Goal: Task Accomplishment & Management: Use online tool/utility

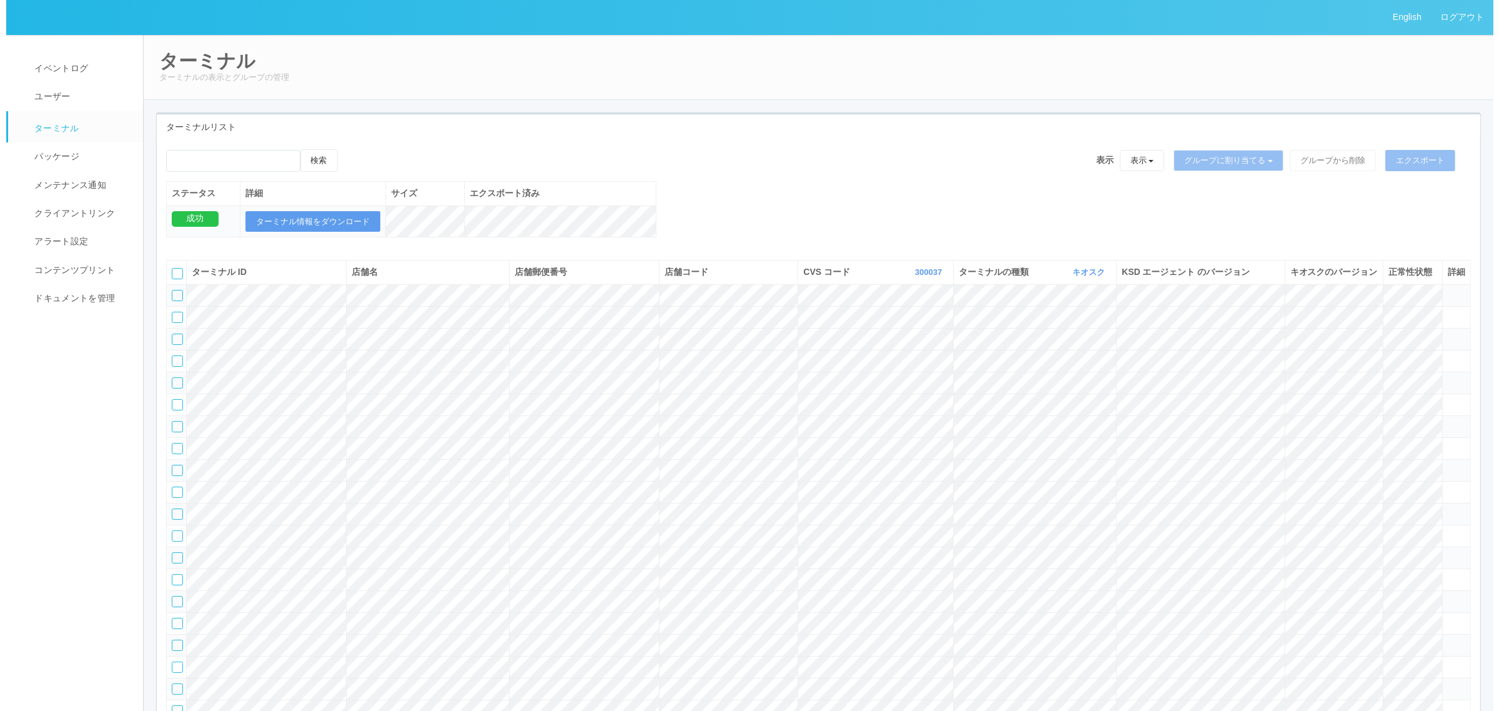
scroll to position [2219, 0]
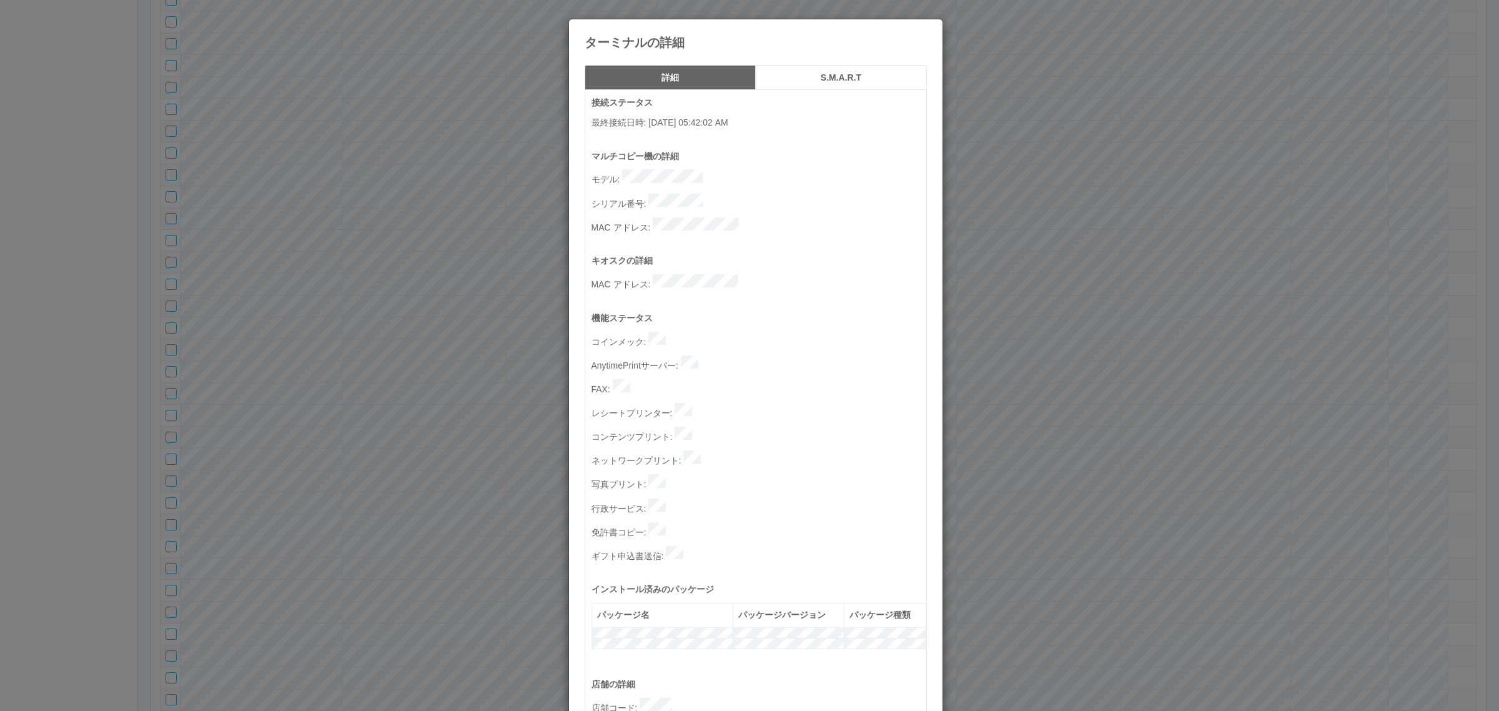
scroll to position [385, 0]
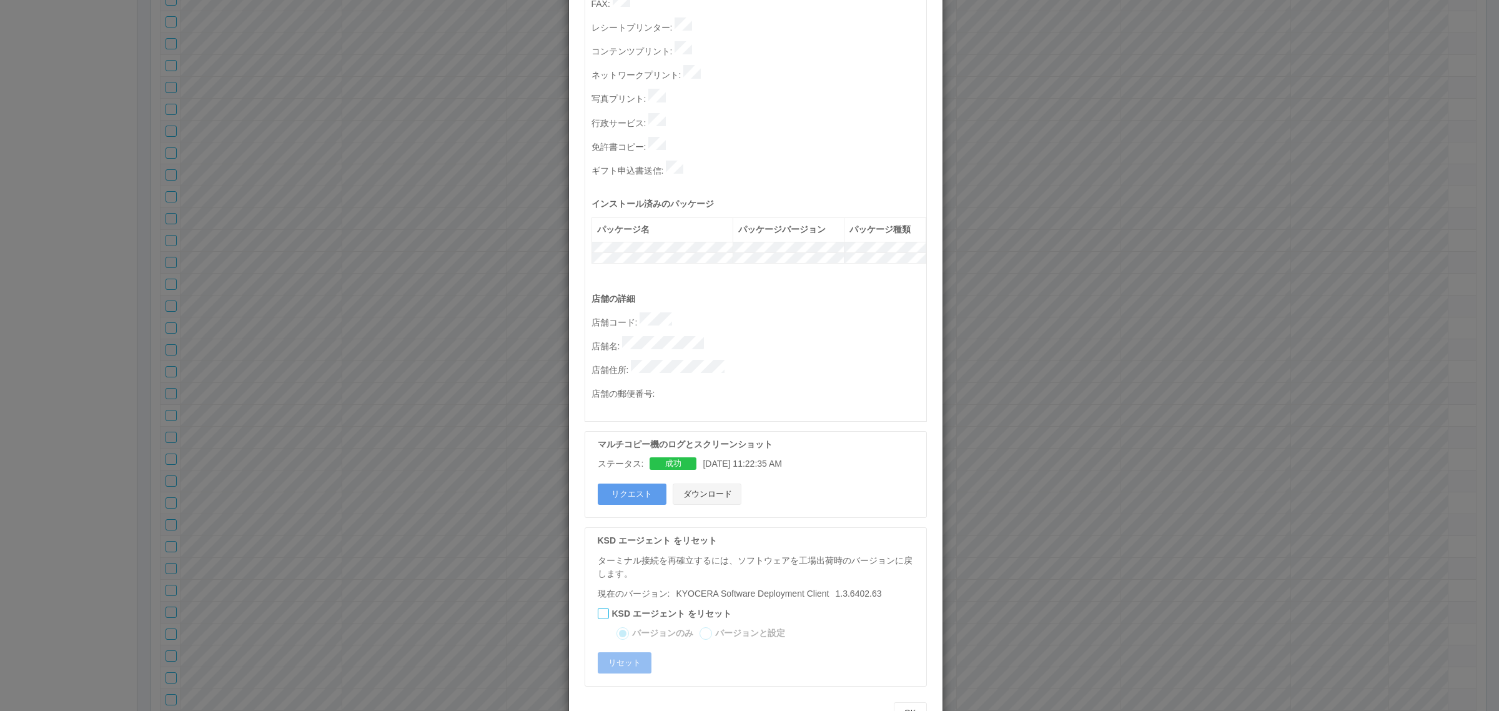
click at [717, 483] on button "ダウンロード" at bounding box center [707, 493] width 69 height 21
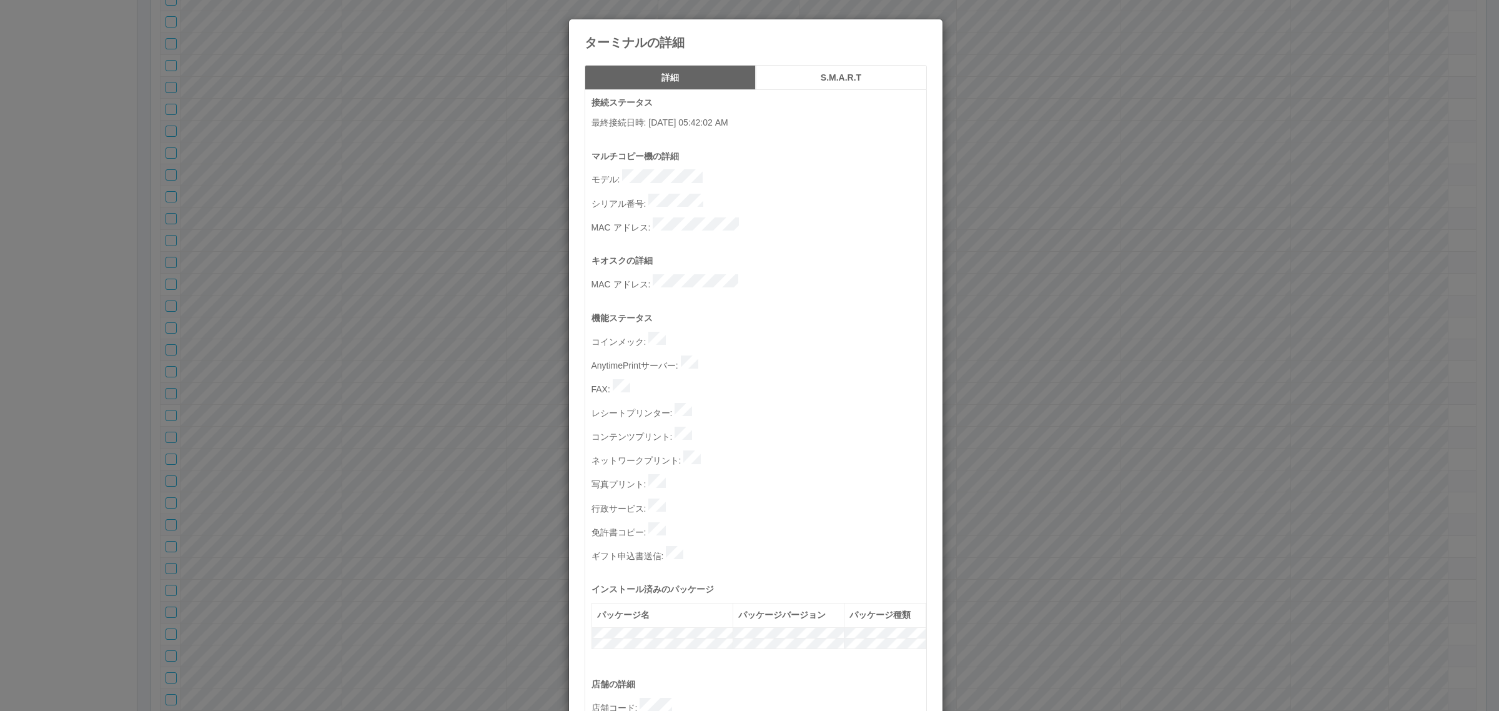
click at [406, 279] on div "ターミナルの詳細 詳細 S.M.A.R.T 接続ステータス 最終接続日時 : [DATE] 05:42:02 AM マルチコピー機の詳細 モデル : シリアル…" at bounding box center [749, 355] width 1499 height 711
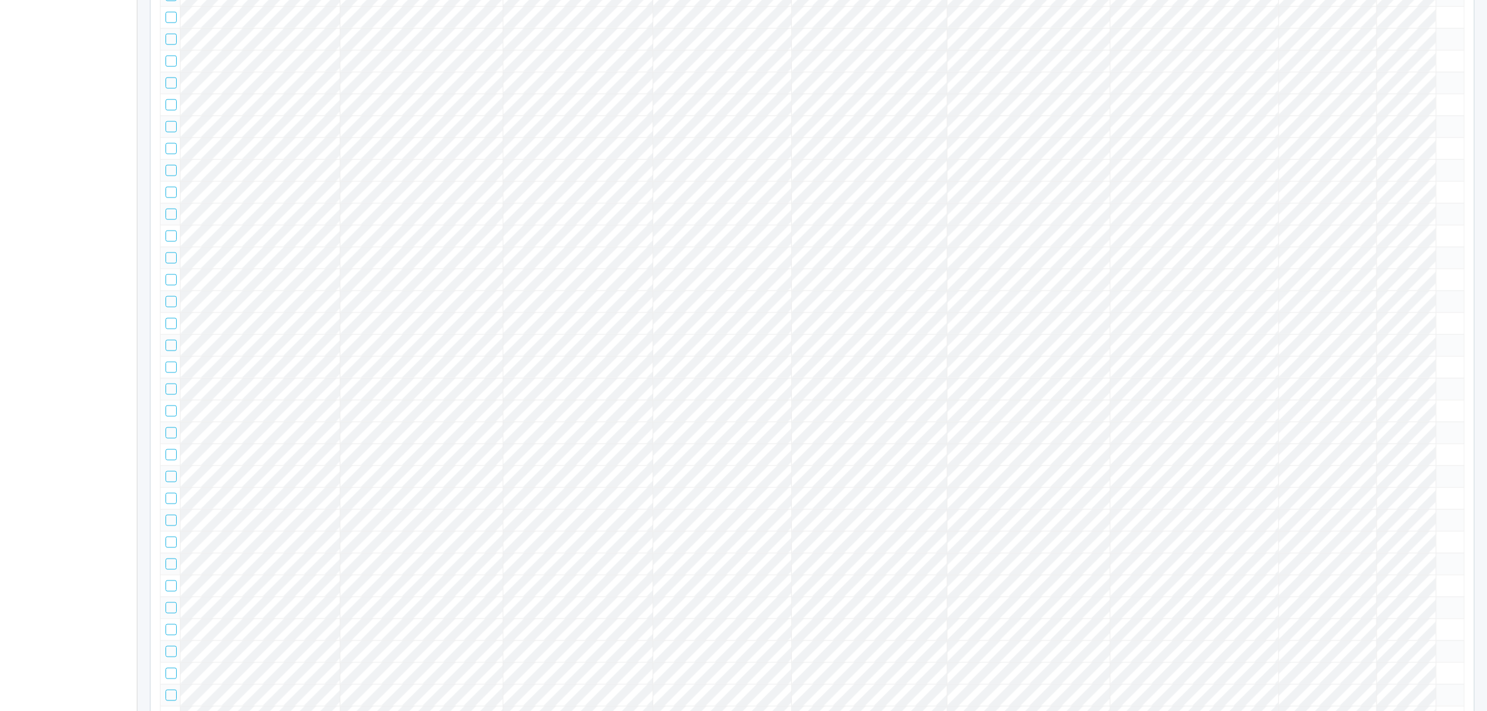
scroll to position [2246, 0]
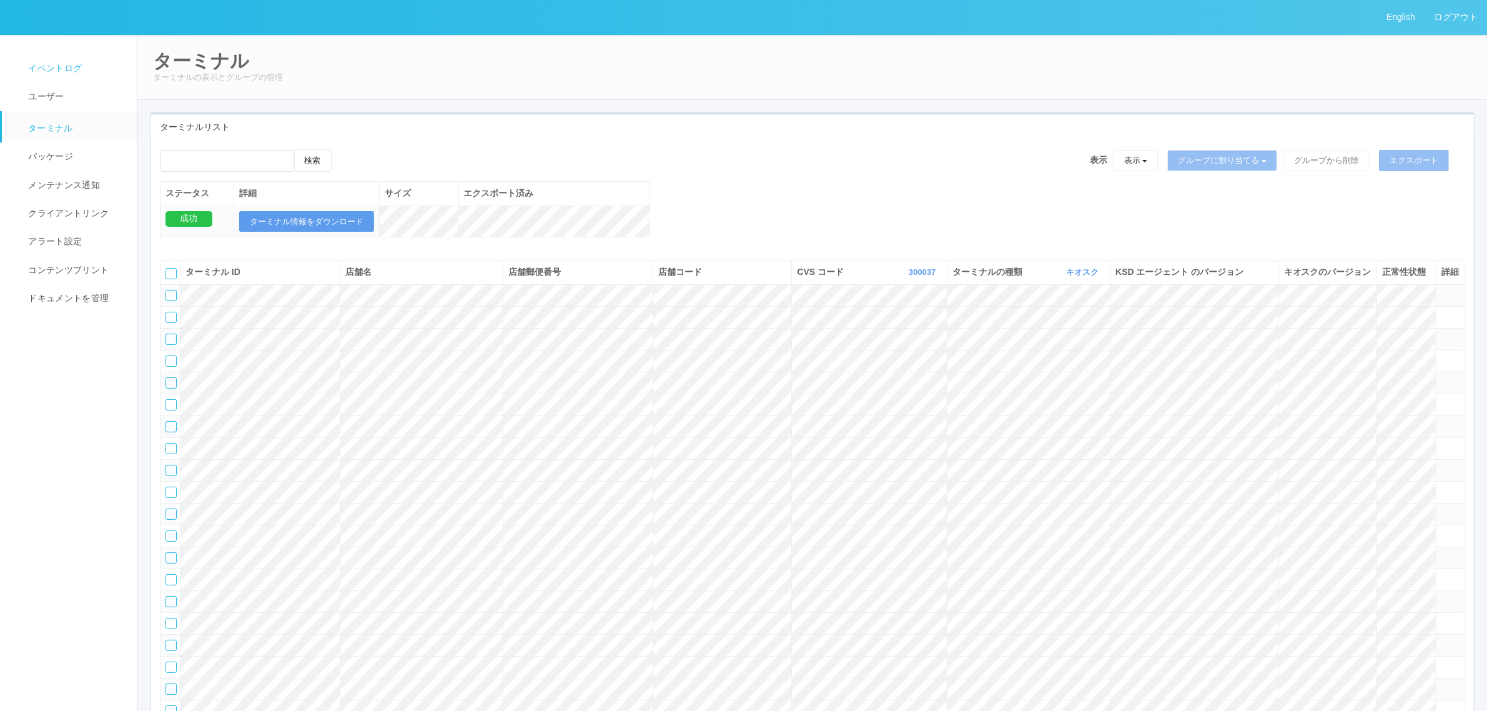
click at [71, 57] on link "イベントログ" at bounding box center [75, 68] width 146 height 28
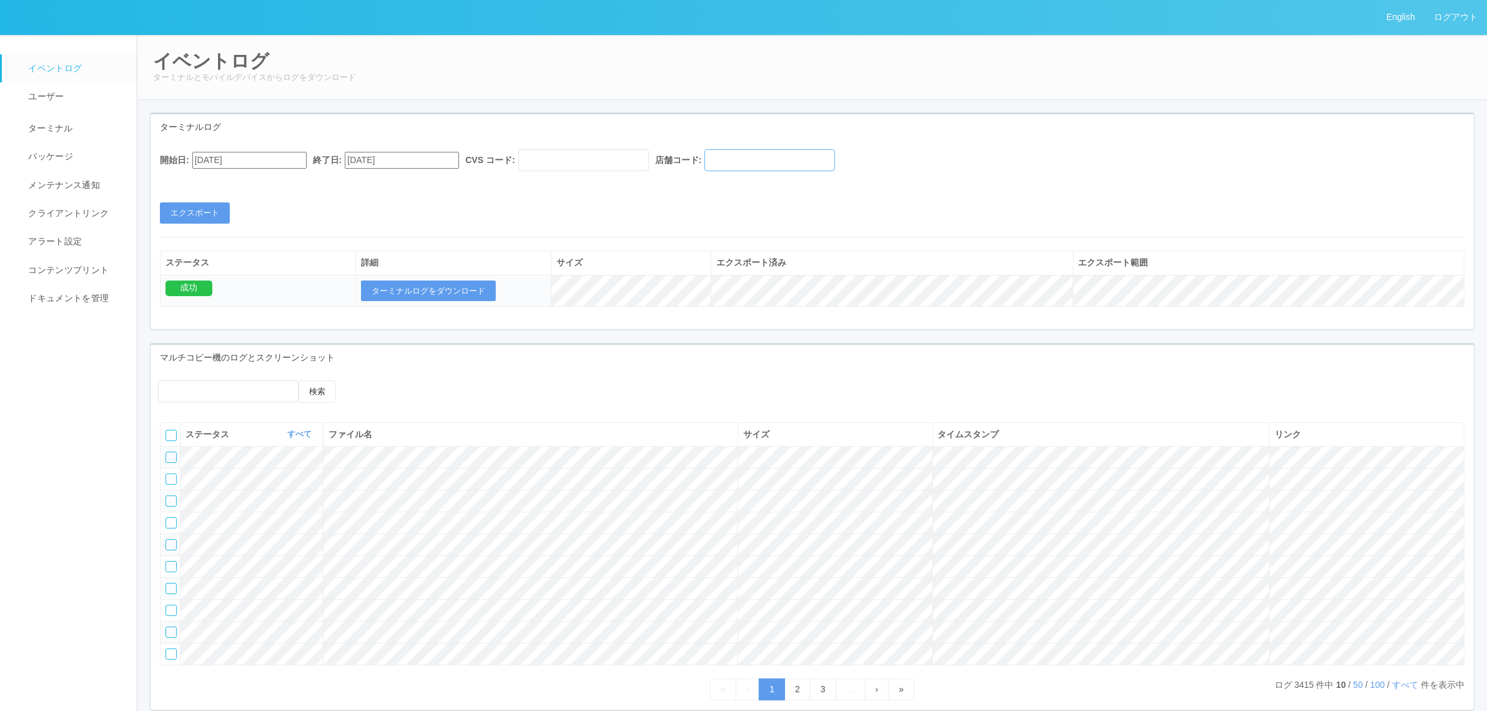
drag, startPoint x: 788, startPoint y: 157, endPoint x: 764, endPoint y: 160, distance: 24.6
click at [788, 157] on input "text" at bounding box center [769, 160] width 131 height 22
paste input "580821"
type input "580821"
drag, startPoint x: 638, startPoint y: 164, endPoint x: 631, endPoint y: 158, distance: 9.3
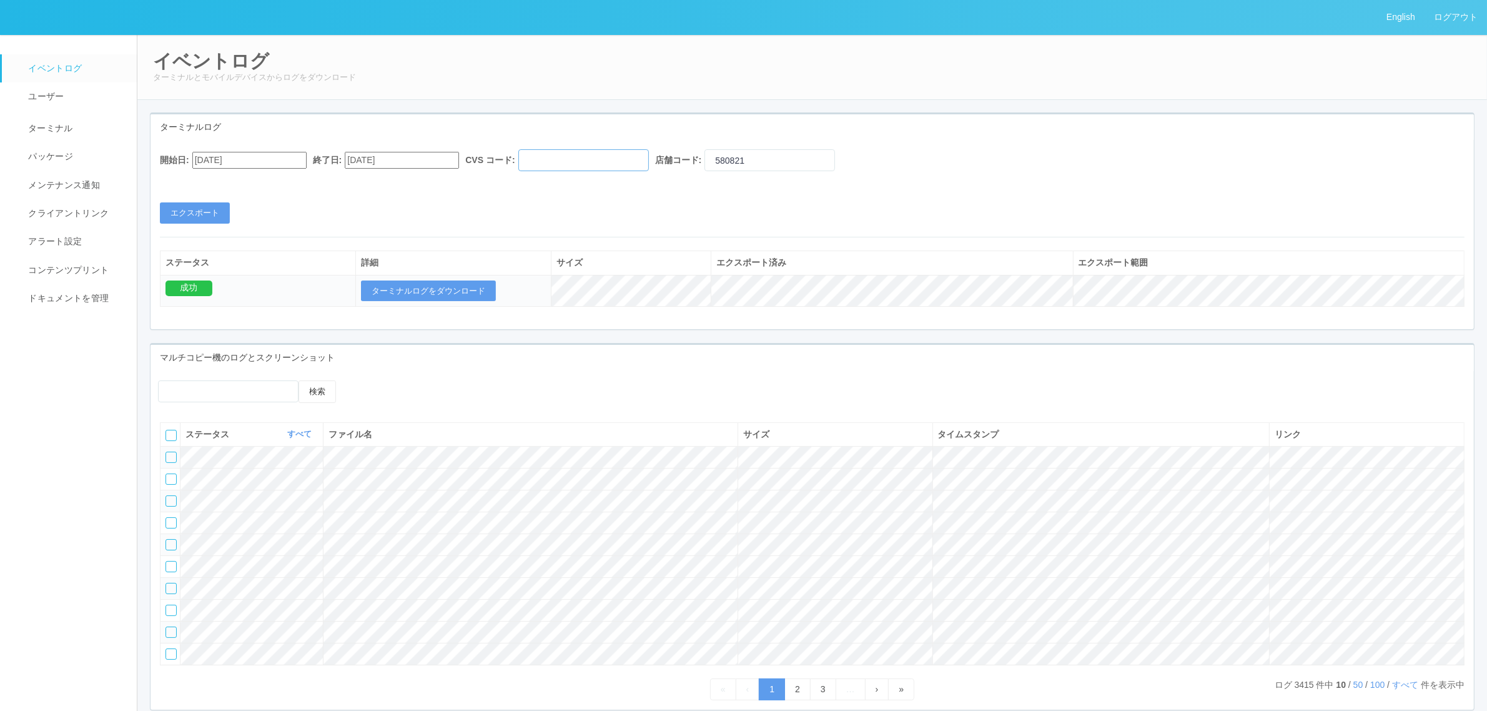
click at [638, 164] on input "text" at bounding box center [583, 160] width 131 height 22
type input "300037"
click at [278, 161] on input "[DATE]" at bounding box center [249, 160] width 114 height 17
drag, startPoint x: 263, startPoint y: 158, endPoint x: 279, endPoint y: 172, distance: 21.7
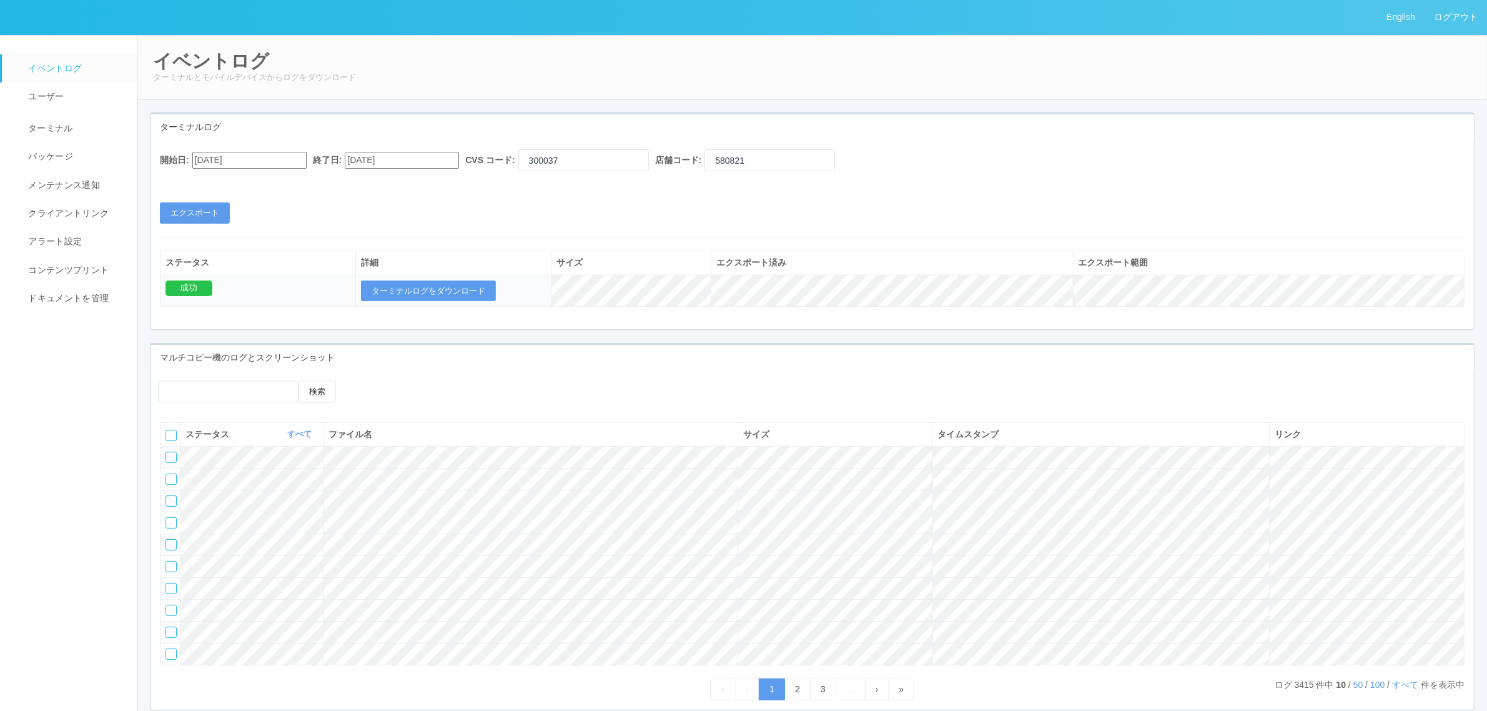
click at [265, 157] on input "[DATE]" at bounding box center [249, 160] width 114 height 17
click at [222, 186] on div "[DATE]" at bounding box center [206, 191] width 29 height 14
click at [212, 179] on button "button" at bounding box center [207, 177] width 10 height 4
type input "[DATE]"
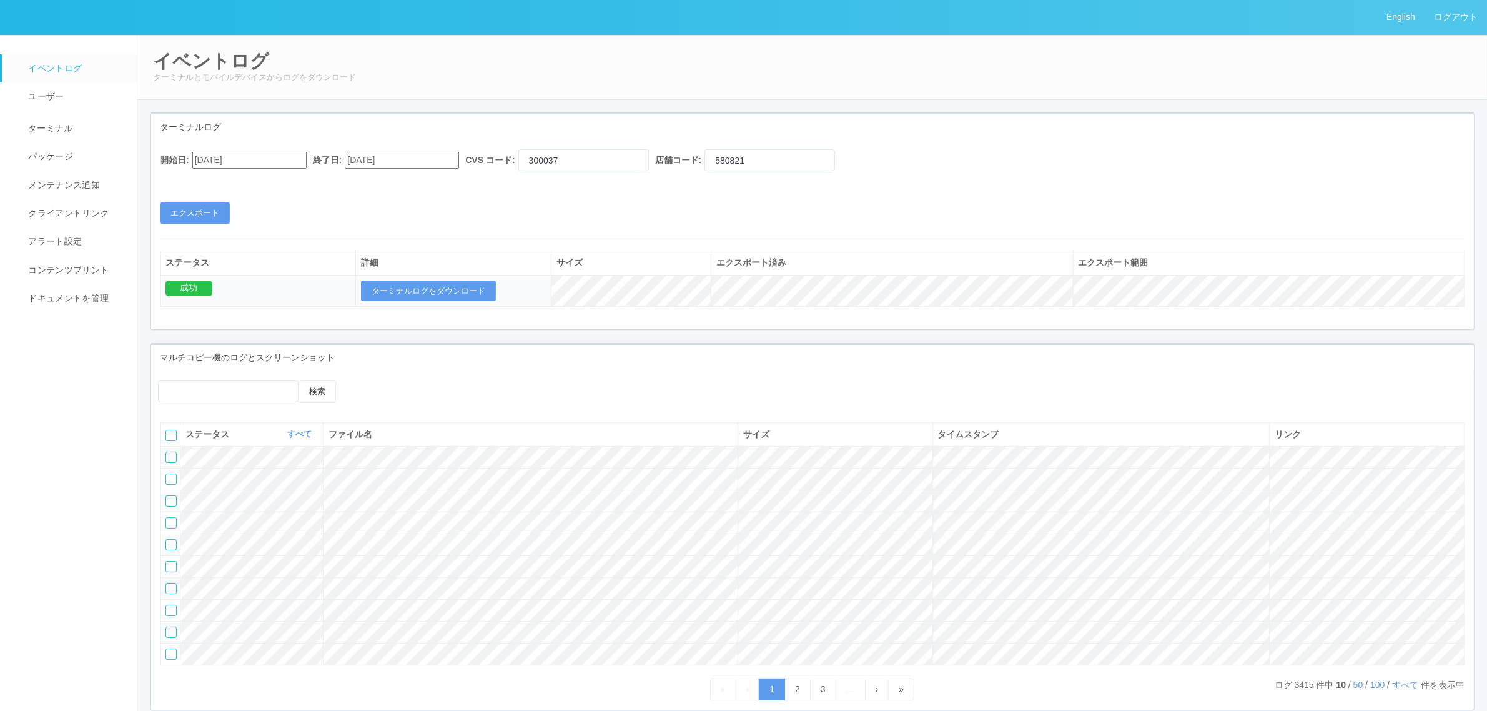
click at [401, 235] on div "開始日: [DATE] 終了日: [DATE] CVS コード: 300037 店舗コード: 580821 エクスポート ステータス 詳細 サイズ エクスポー…" at bounding box center [812, 234] width 1323 height 189
click at [373, 157] on input "[DATE]" at bounding box center [402, 160] width 114 height 17
type input "[DATE]"
click at [348, 220] on div "開始日: [DATE] 終了日: [DATE] CVS コード: 300037 店舗コード: 580821 エクスポート" at bounding box center [812, 186] width 1323 height 74
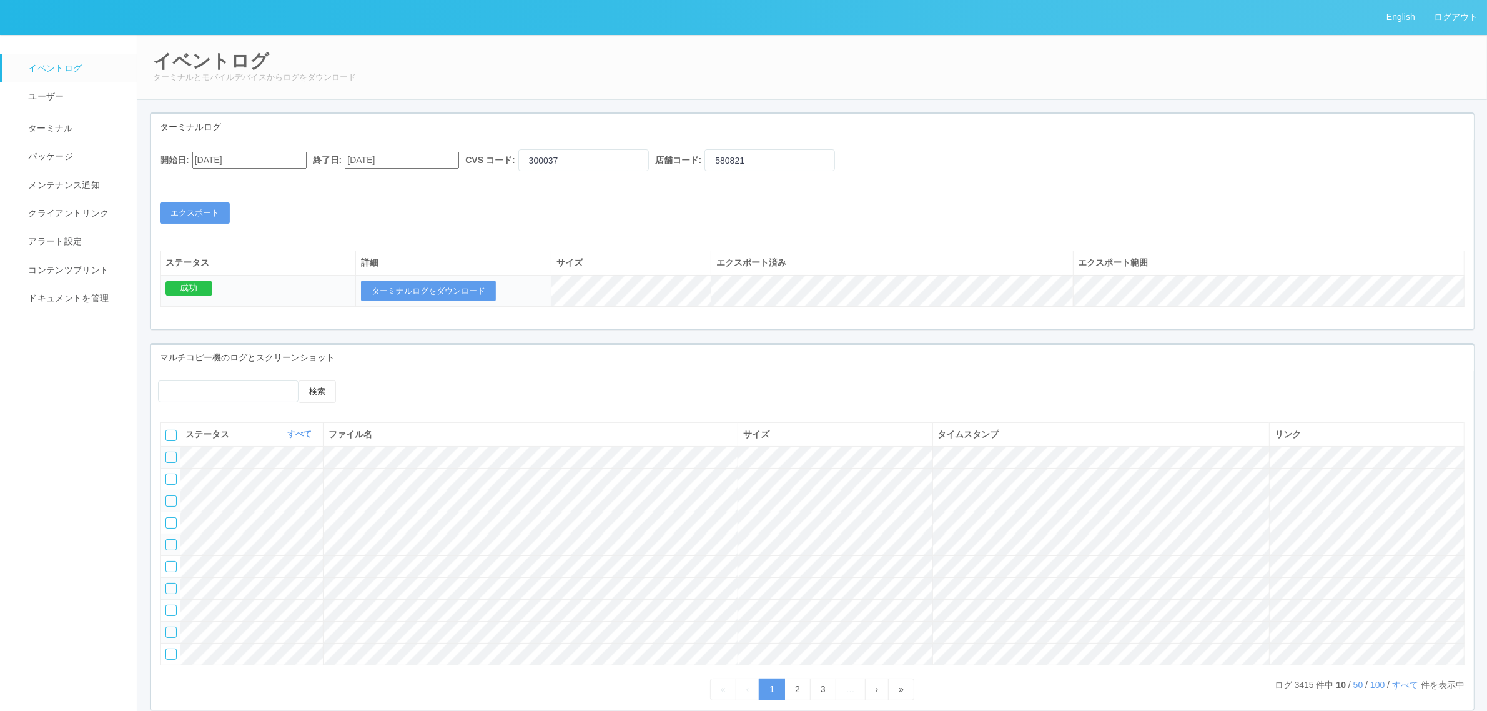
click at [206, 198] on div "開始日: [DATE] 終了日: [DATE] CVS コード: 300037 店舗コード: 580821 エクスポート" at bounding box center [812, 186] width 1323 height 74
click at [208, 204] on button "エクスポート" at bounding box center [195, 212] width 70 height 21
click at [394, 287] on button "ターミナルログをダウンロード" at bounding box center [428, 290] width 135 height 21
